Goal: Transaction & Acquisition: Purchase product/service

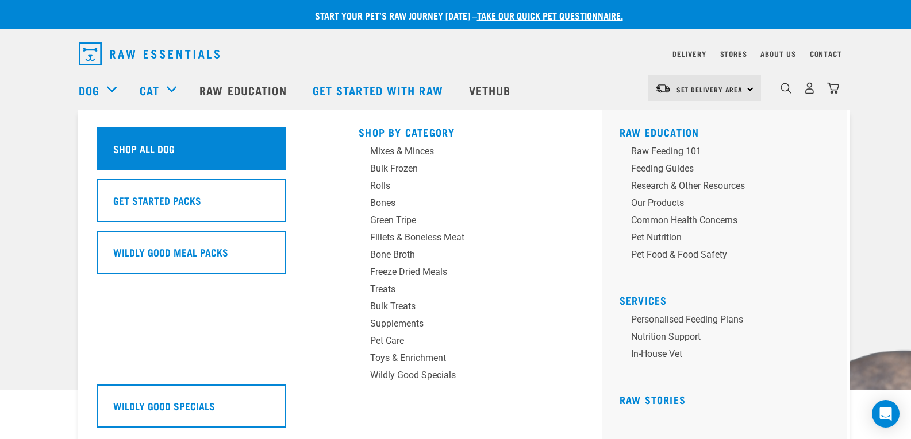
click at [144, 146] on h5 "Shop All Dog" at bounding box center [143, 148] width 61 height 15
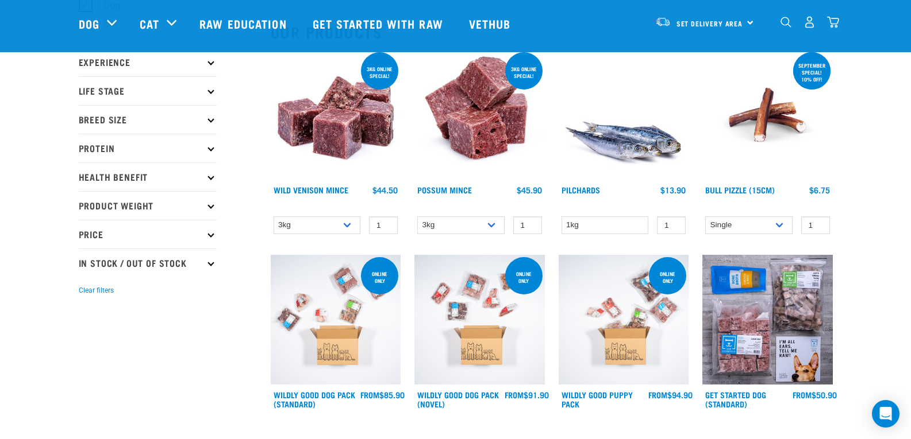
scroll to position [172, 0]
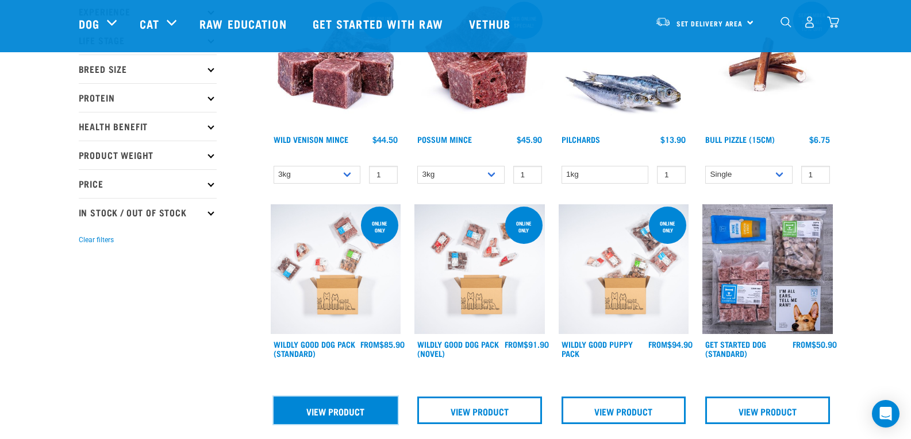
click at [324, 411] on link "View Product" at bounding box center [335, 411] width 125 height 28
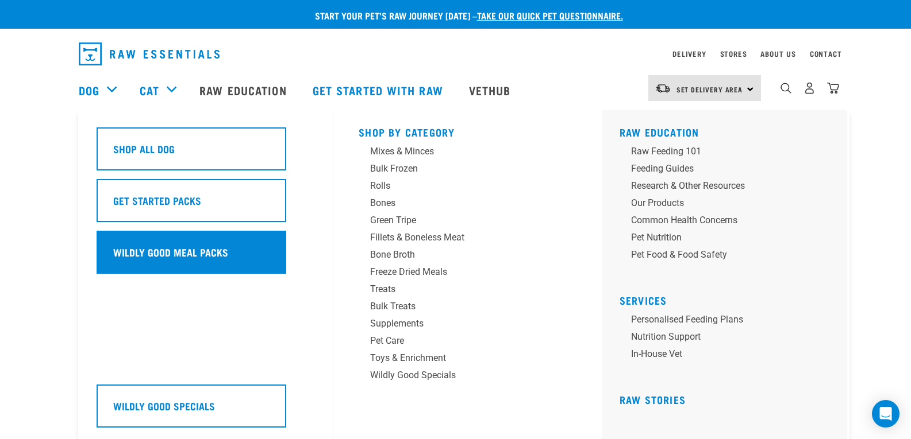
click at [157, 248] on h5 "Wildly Good Meal Packs" at bounding box center [170, 252] width 115 height 15
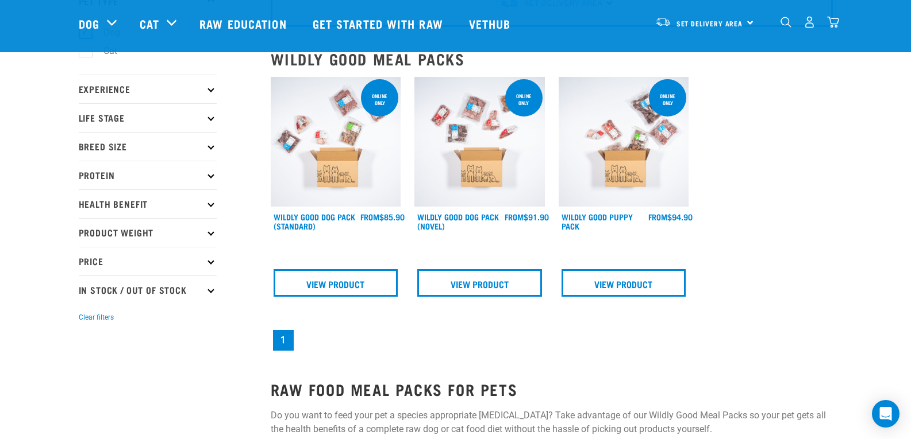
scroll to position [75, 0]
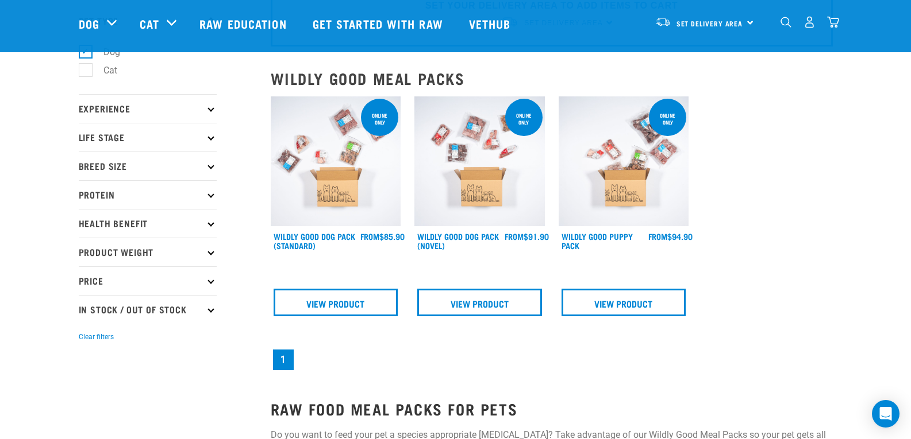
click at [200, 309] on p "In Stock / Out Of Stock" at bounding box center [148, 309] width 138 height 29
click at [85, 342] on label "In Stock" at bounding box center [113, 341] width 56 height 14
click at [83, 342] on input "In Stock" at bounding box center [82, 339] width 7 height 7
checkbox input "true"
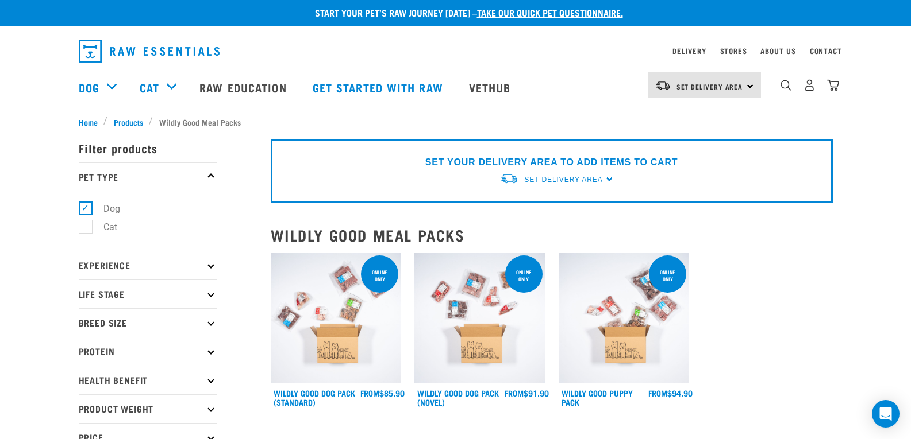
scroll to position [0, 0]
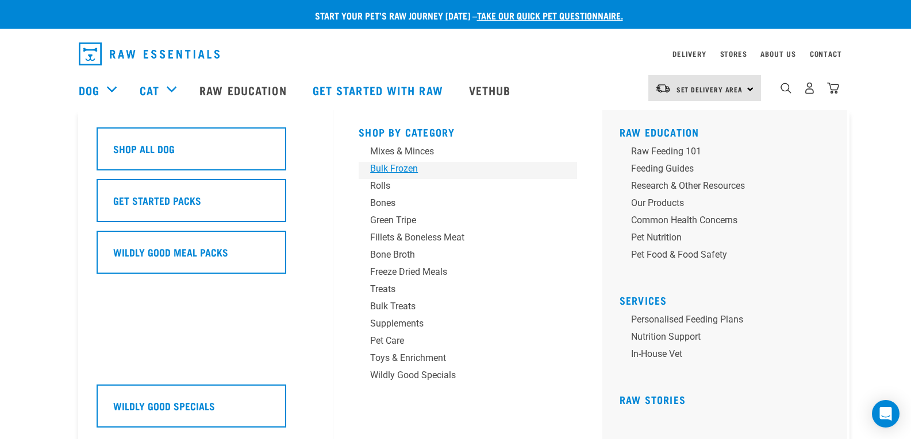
click at [421, 168] on div "Bulk Frozen" at bounding box center [459, 169] width 179 height 14
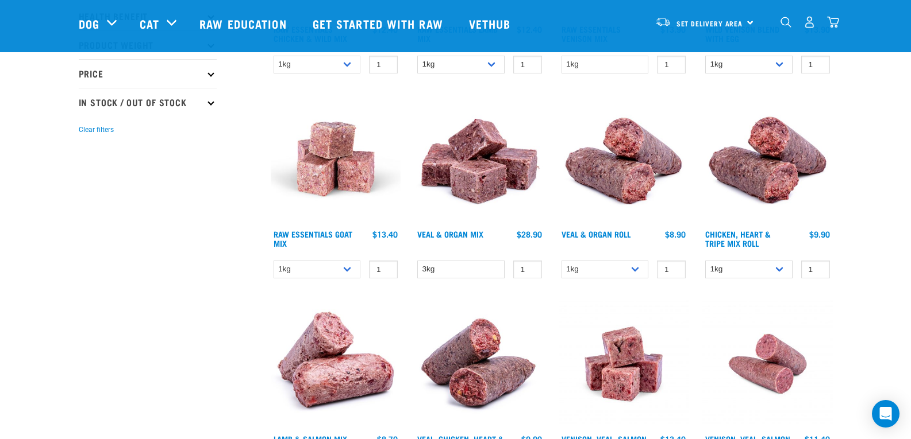
scroll to position [115, 0]
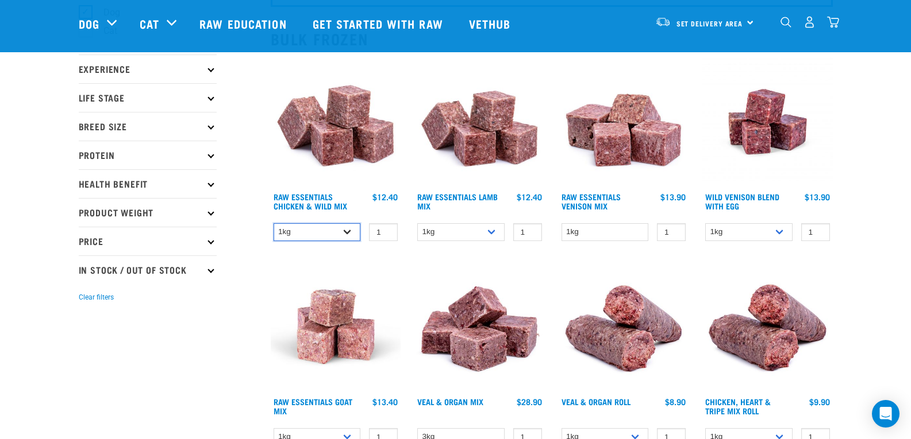
click at [347, 227] on select "1kg 3kg Bulk (10kg)" at bounding box center [316, 232] width 87 height 18
select select "731"
click at [273, 223] on select "1kg 3kg Bulk (10kg)" at bounding box center [316, 232] width 87 height 18
